Goal: Information Seeking & Learning: Check status

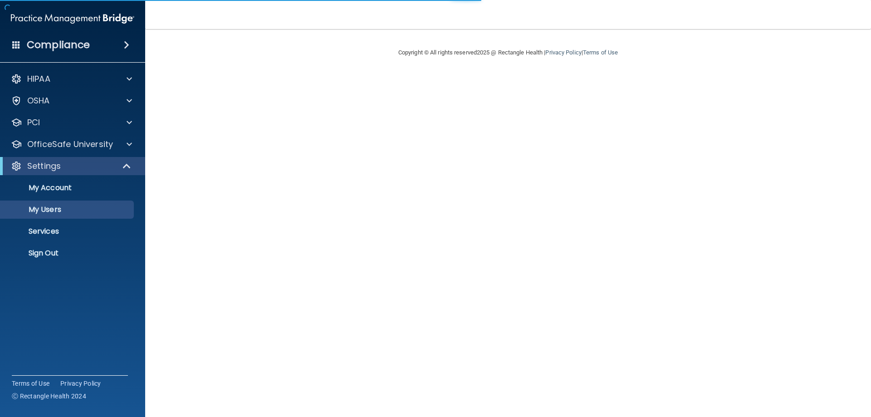
select select "20"
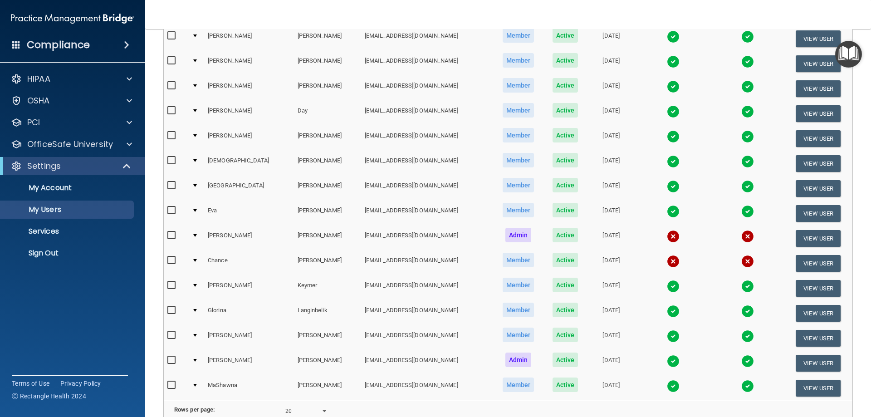
scroll to position [363, 0]
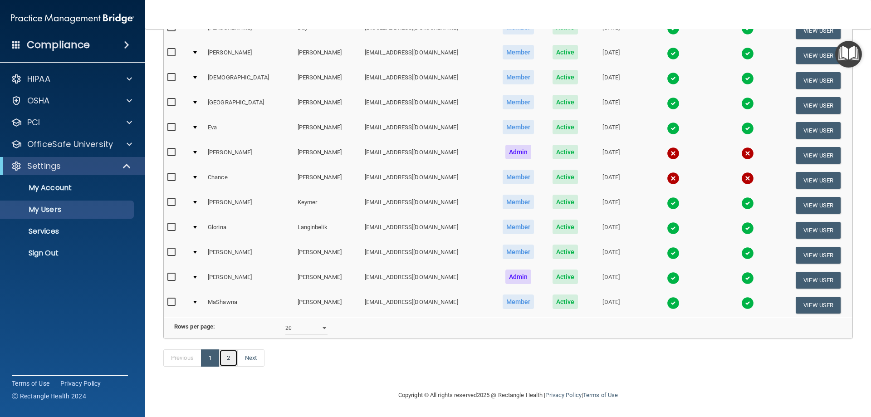
click at [229, 362] on link "2" at bounding box center [228, 357] width 19 height 17
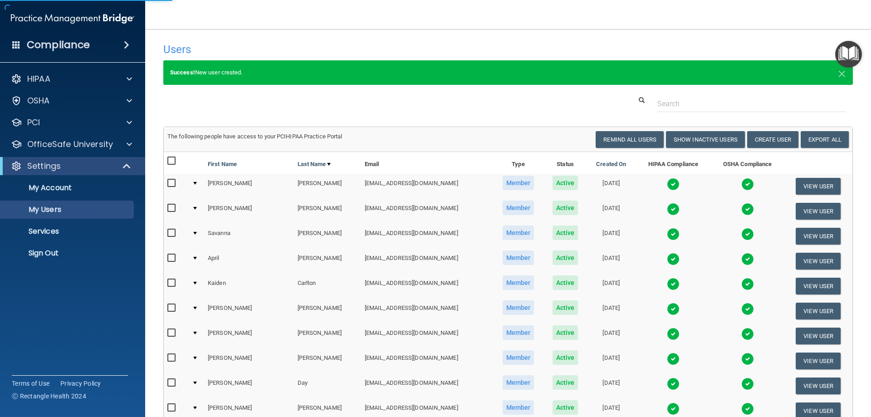
select select "20"
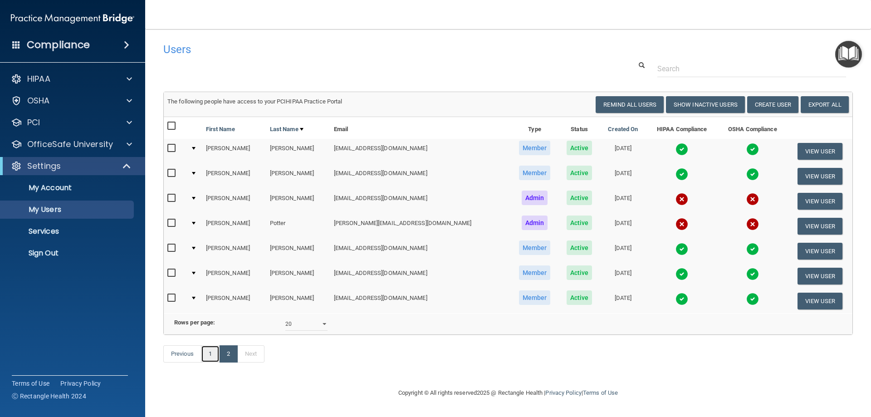
click at [205, 362] on link "1" at bounding box center [210, 353] width 19 height 17
select select "20"
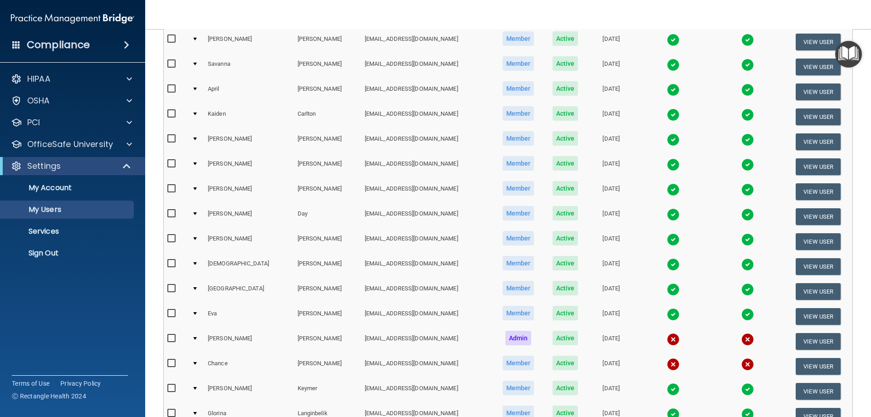
scroll to position [136, 0]
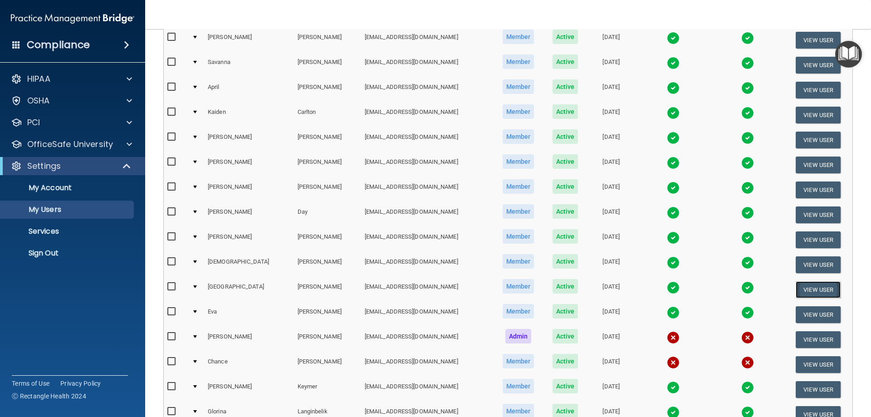
click at [801, 292] on button "View User" at bounding box center [817, 289] width 45 height 17
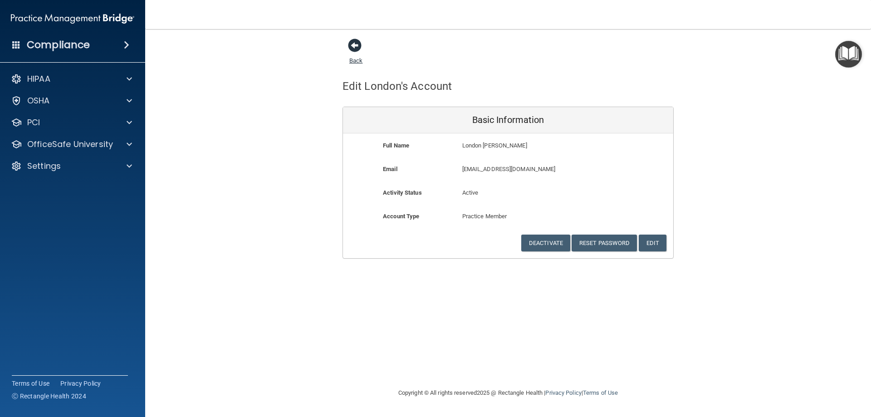
click at [361, 44] on span at bounding box center [355, 46] width 14 height 14
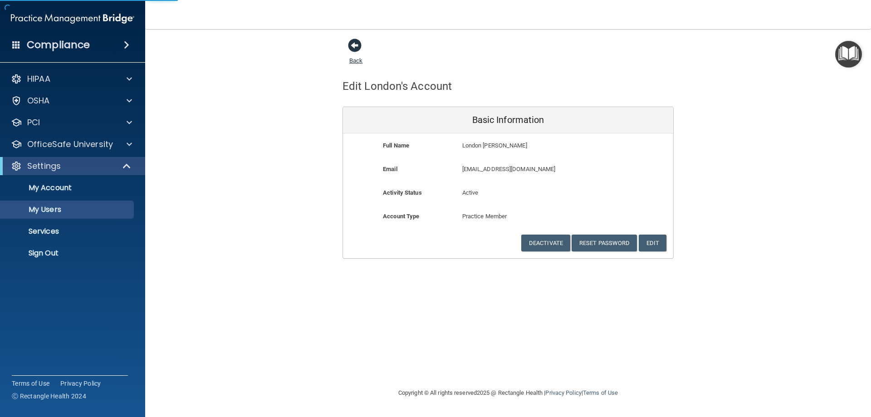
click at [361, 44] on span at bounding box center [355, 46] width 14 height 14
select select "20"
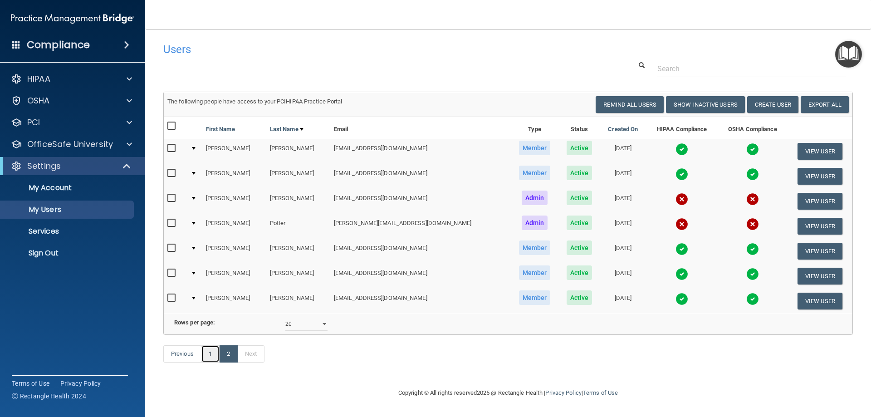
click at [215, 362] on link "1" at bounding box center [210, 353] width 19 height 17
select select "20"
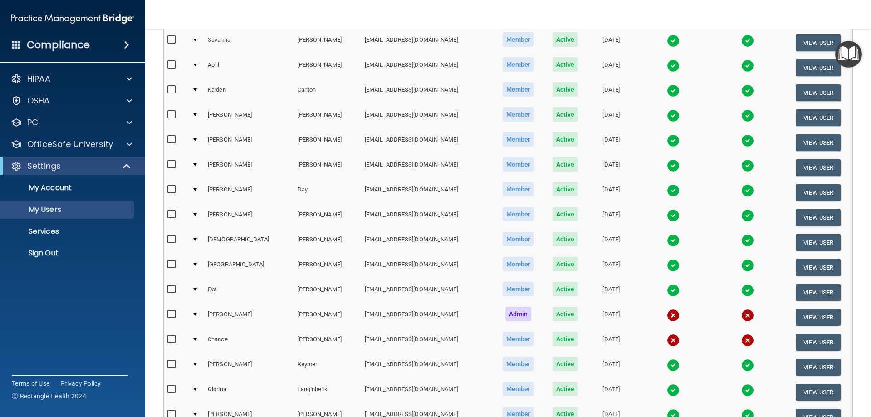
scroll to position [136, 0]
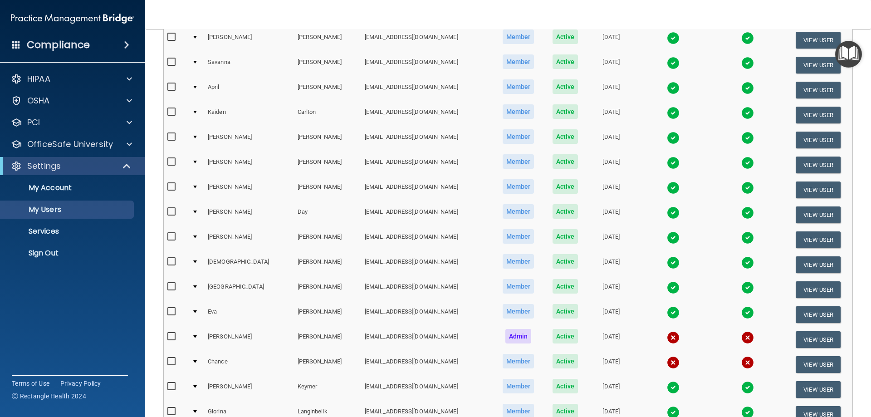
click at [741, 163] on img at bounding box center [747, 162] width 13 height 13
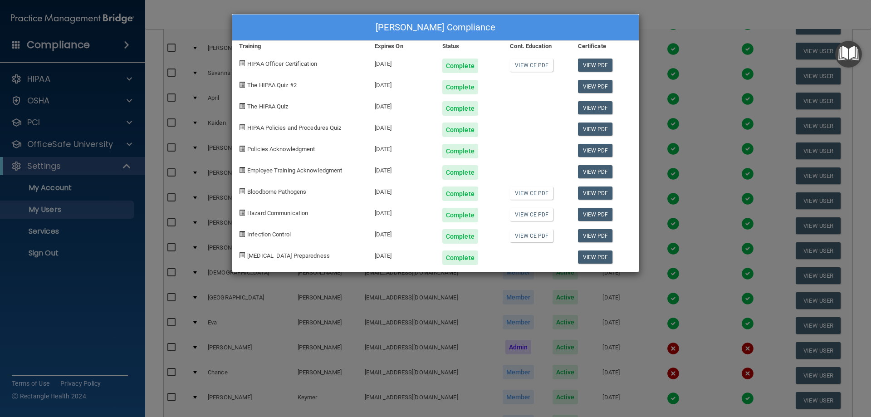
click at [664, 20] on div "[PERSON_NAME] Compliance Training Expires On Status Cont. Education Certificate…" at bounding box center [435, 208] width 871 height 417
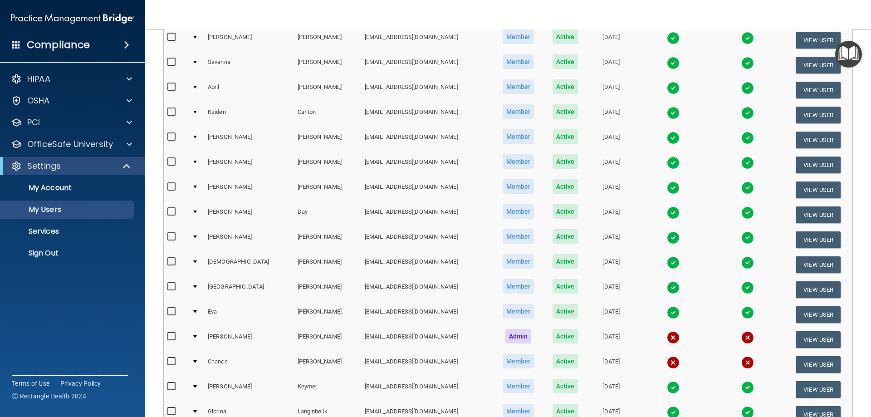
click at [667, 287] on img at bounding box center [673, 287] width 13 height 13
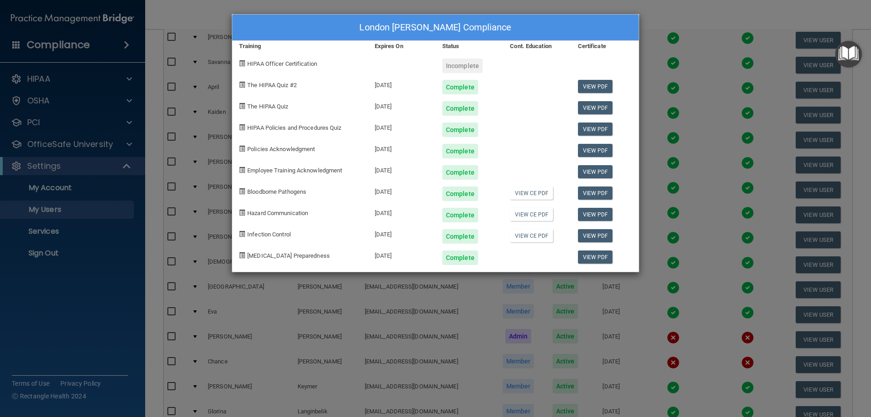
click at [659, 19] on div "London [PERSON_NAME] Compliance Training Expires On Status Cont. Education Cert…" at bounding box center [435, 208] width 871 height 417
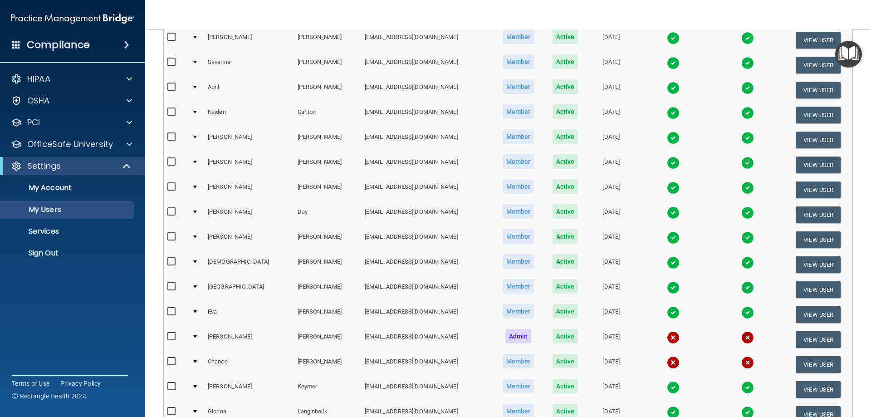
click at [741, 285] on img at bounding box center [747, 287] width 13 height 13
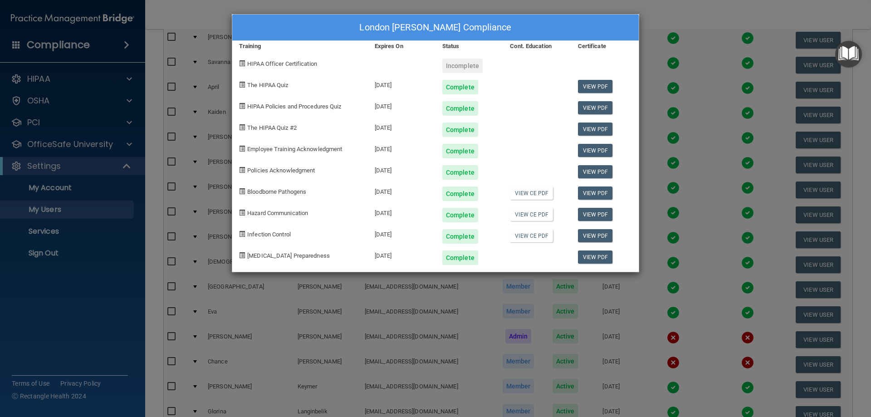
click at [725, 9] on div "London [PERSON_NAME] Compliance Training Expires On Status Cont. Education Cert…" at bounding box center [435, 208] width 871 height 417
